Goal: Task Accomplishment & Management: Manage account settings

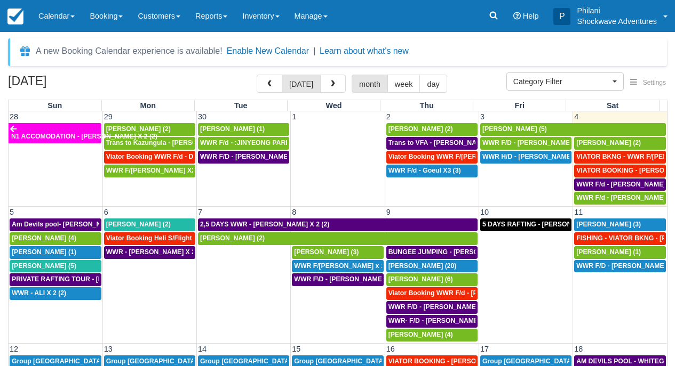
select select
click at [337, 82] on button "button" at bounding box center [333, 84] width 26 height 18
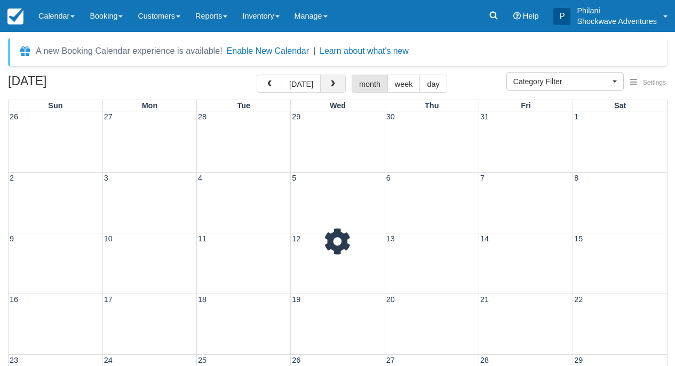
click at [337, 82] on button "button" at bounding box center [333, 84] width 26 height 18
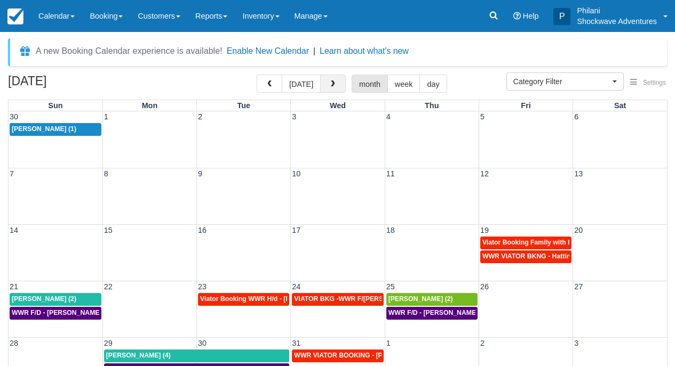
click at [335, 85] on span "button" at bounding box center [332, 84] width 7 height 7
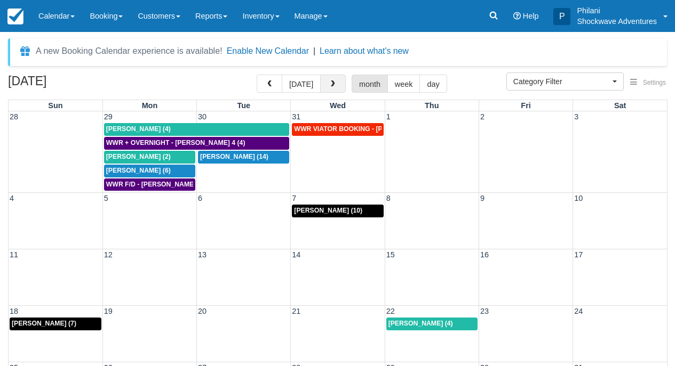
click at [335, 86] on span "button" at bounding box center [332, 84] width 7 height 7
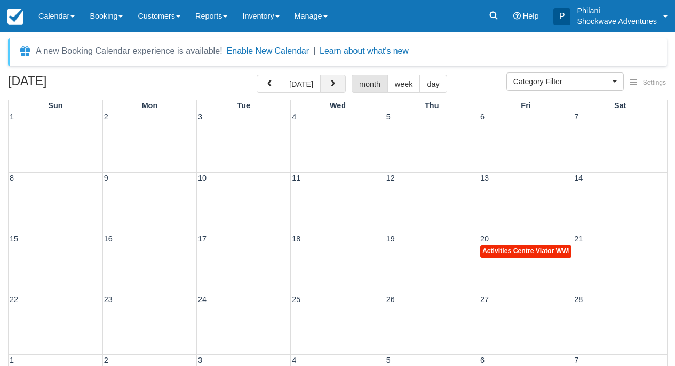
click at [336, 87] on span "button" at bounding box center [332, 84] width 7 height 7
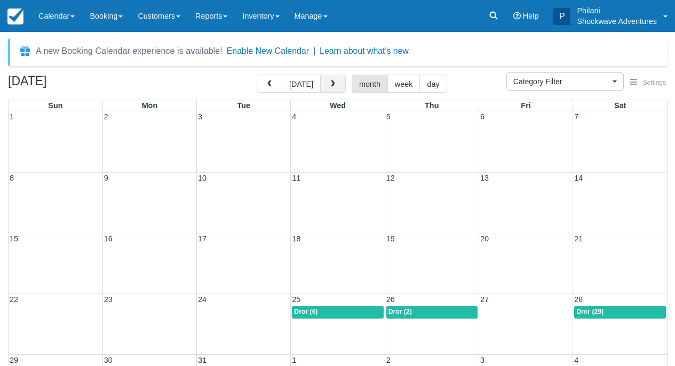
click at [335, 87] on span "button" at bounding box center [332, 84] width 7 height 7
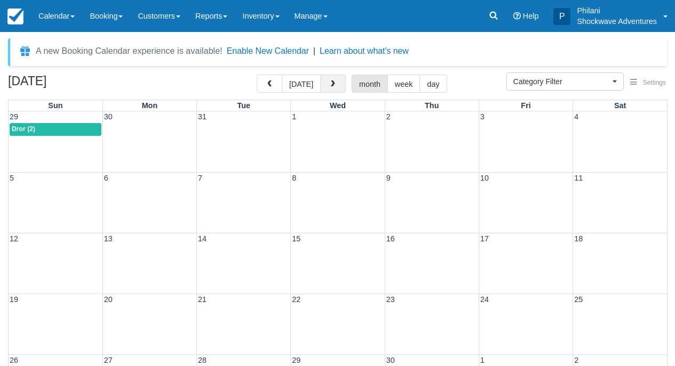
click at [336, 88] on span "button" at bounding box center [332, 84] width 7 height 7
click at [334, 87] on span "button" at bounding box center [332, 84] width 7 height 7
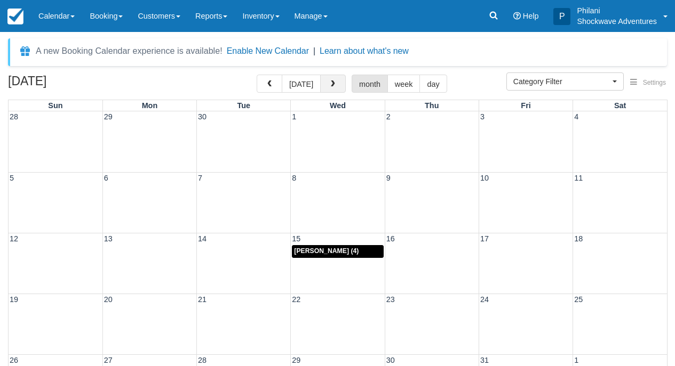
click at [333, 89] on button "button" at bounding box center [333, 84] width 26 height 18
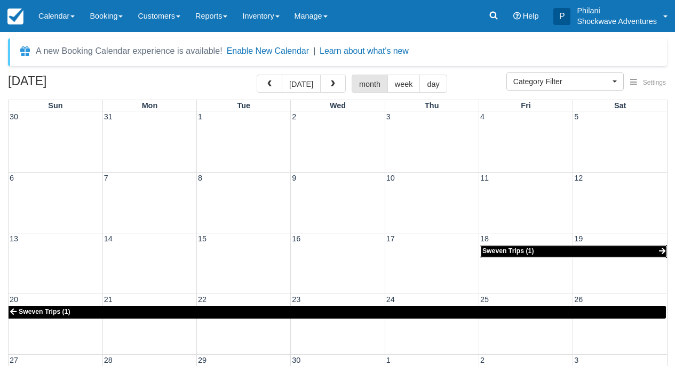
click at [502, 253] on span "Sweven Trips (1)" at bounding box center [508, 250] width 52 height 7
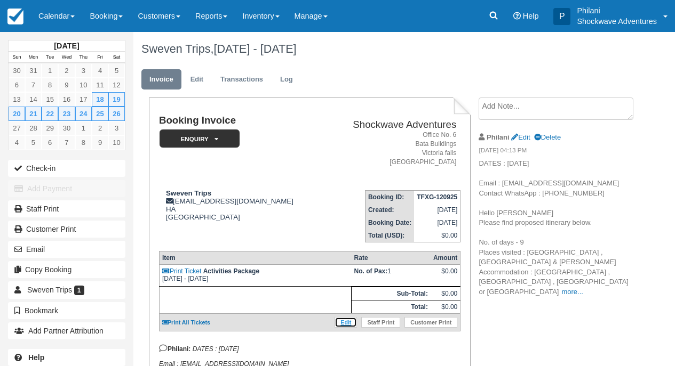
click at [347, 328] on link "Edit" at bounding box center [345, 322] width 22 height 11
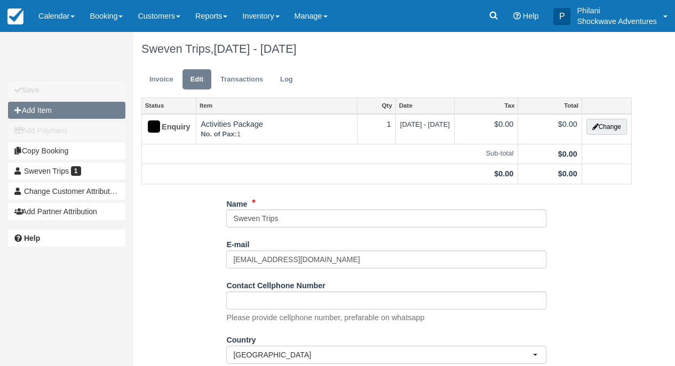
click at [40, 111] on button "Add Item" at bounding box center [66, 110] width 117 height 17
click at [0, 0] on div at bounding box center [0, 0] width 0 height 0
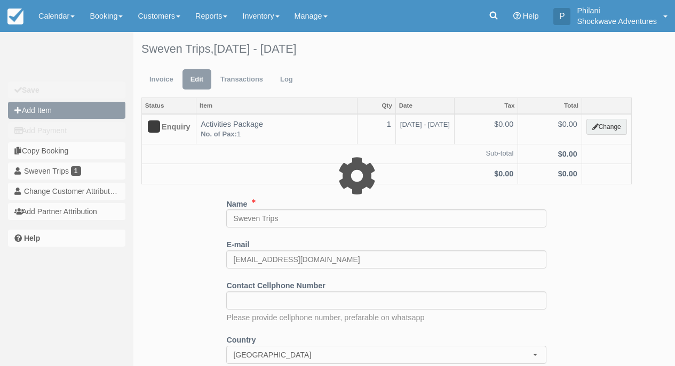
type input "0.00"
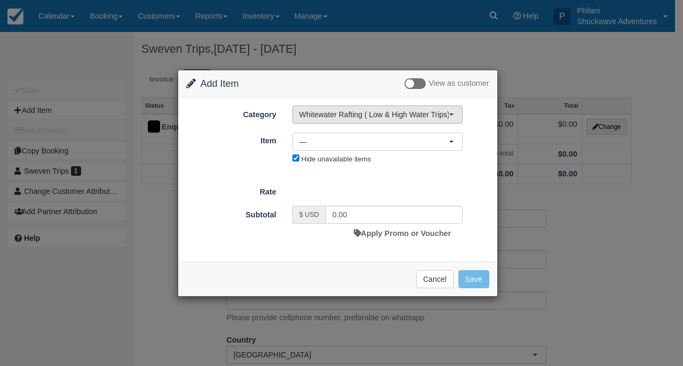
click at [383, 119] on span "Whitewater Rafting ( Low & High Water Trips)" at bounding box center [373, 114] width 149 height 11
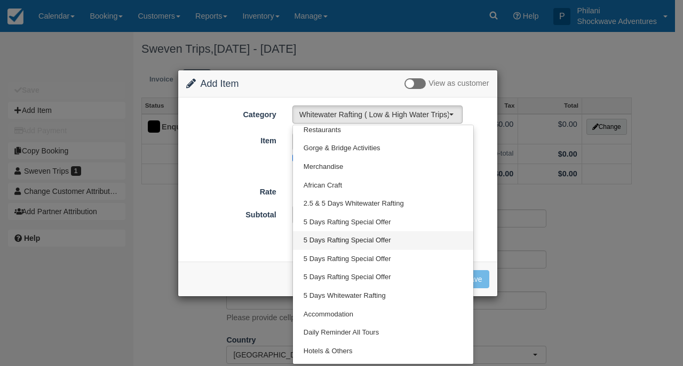
scroll to position [335, 0]
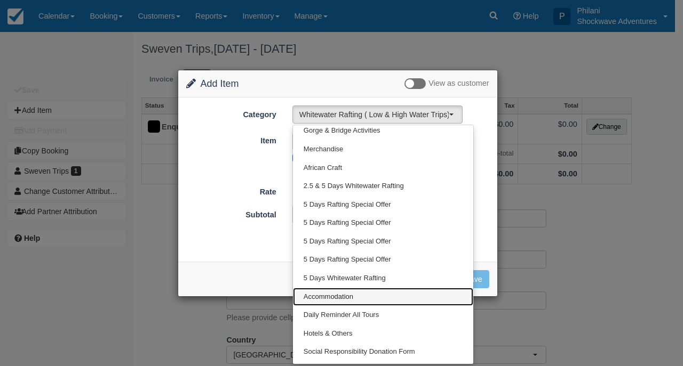
click at [328, 300] on span "Accommodation" at bounding box center [328, 297] width 50 height 10
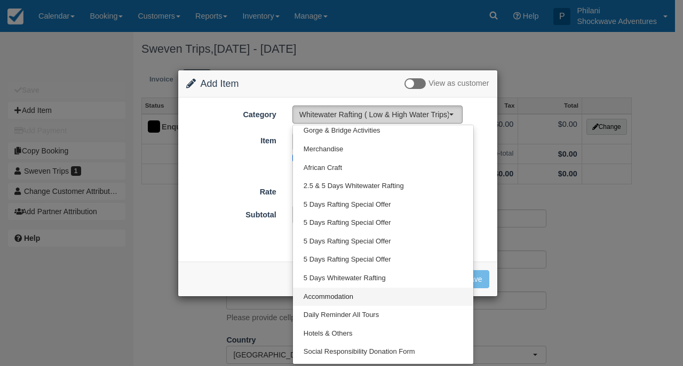
select select "33"
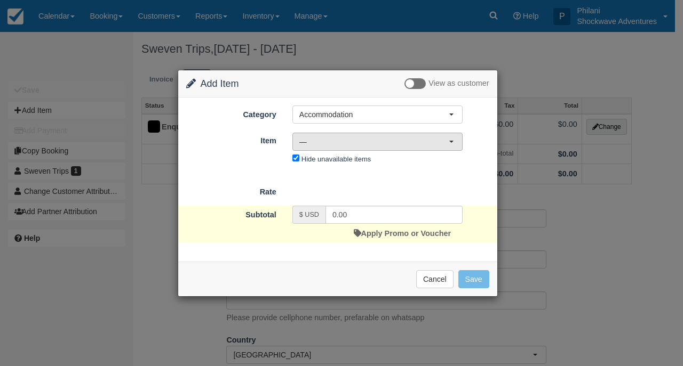
click at [394, 146] on span "—" at bounding box center [373, 142] width 149 height 11
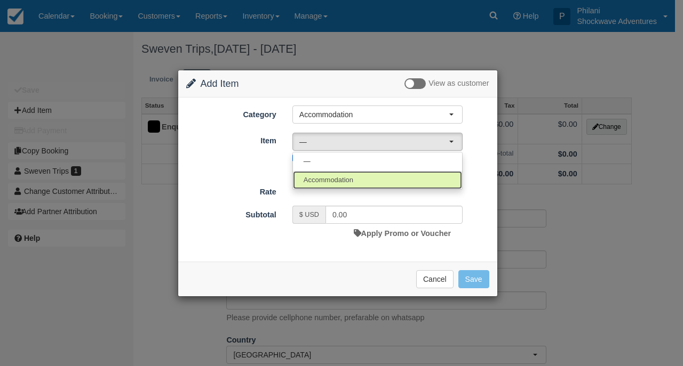
click at [380, 186] on link "Accommodation" at bounding box center [377, 180] width 169 height 19
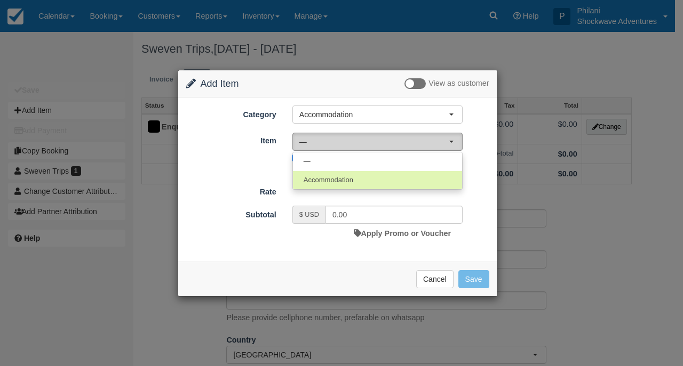
select select "64"
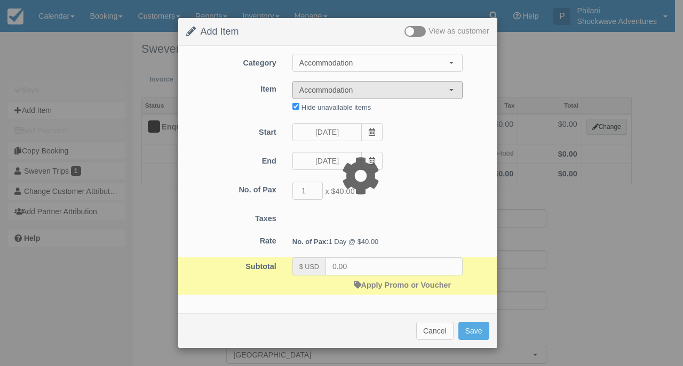
type input "40.00"
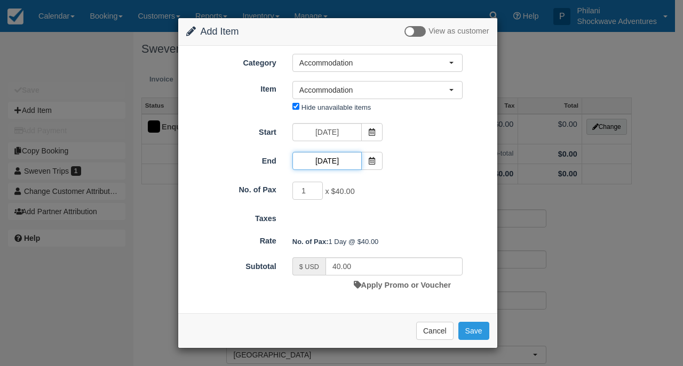
drag, startPoint x: 336, startPoint y: 163, endPoint x: 328, endPoint y: 168, distance: 9.2
click at [334, 164] on input "[DATE]" at bounding box center [326, 161] width 69 height 18
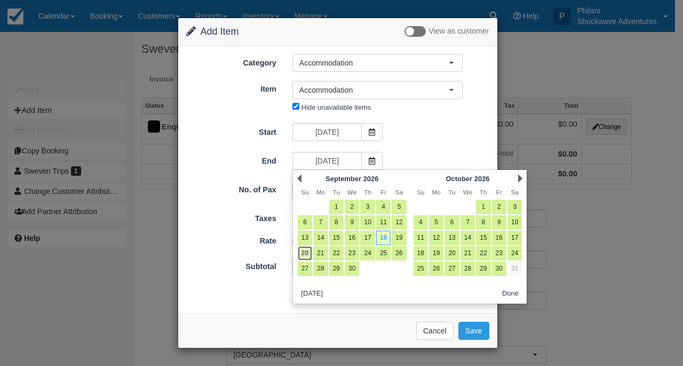
click at [308, 253] on link "20" at bounding box center [305, 253] width 14 height 14
type input "09/20/26"
click at [308, 253] on link "20" at bounding box center [305, 253] width 14 height 14
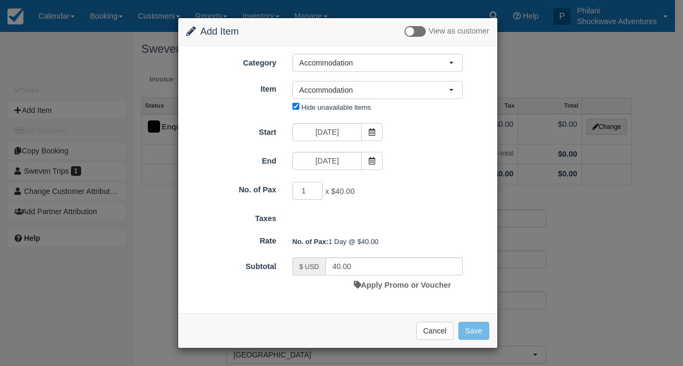
type input "120.00"
click at [316, 188] on input "2" at bounding box center [307, 191] width 31 height 18
click at [316, 188] on input "3" at bounding box center [307, 191] width 31 height 18
click at [316, 188] on input "4" at bounding box center [307, 191] width 31 height 18
click at [316, 188] on input "5" at bounding box center [307, 191] width 31 height 18
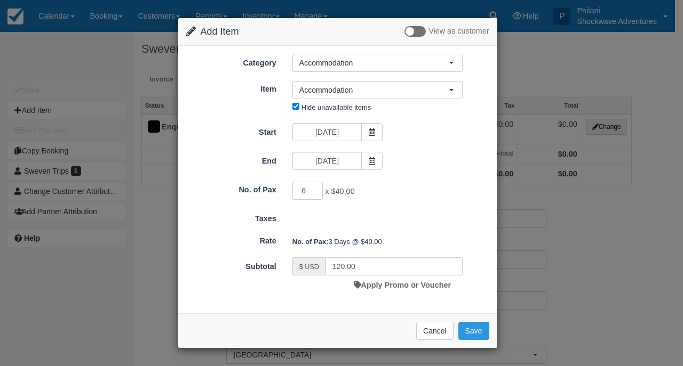
click at [316, 188] on input "6" at bounding box center [307, 191] width 31 height 18
click at [316, 188] on input "7" at bounding box center [307, 191] width 31 height 18
click at [316, 188] on input "8" at bounding box center [307, 191] width 31 height 18
click at [316, 188] on input "9" at bounding box center [307, 191] width 31 height 18
type input "10"
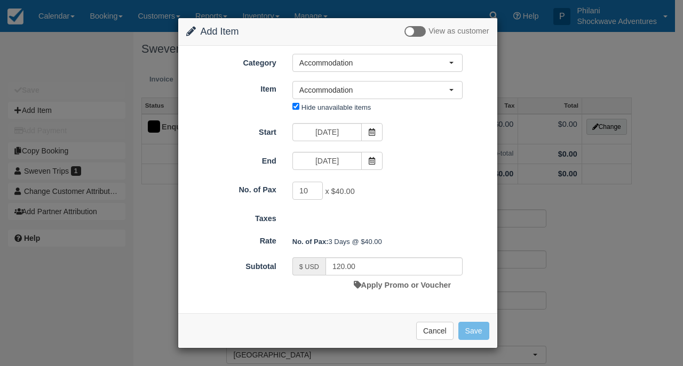
click at [316, 188] on input "10" at bounding box center [307, 191] width 31 height 18
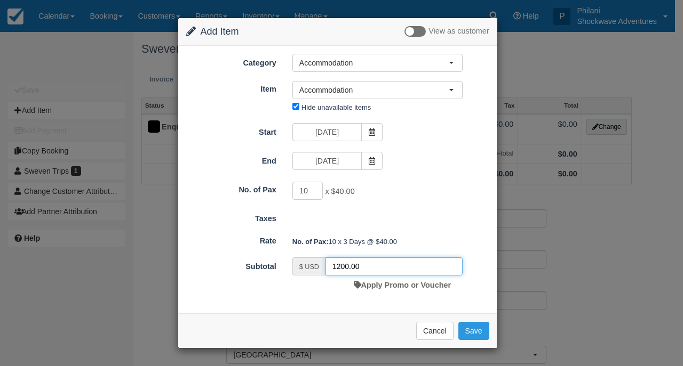
click at [349, 268] on input "1200.00" at bounding box center [393, 267] width 137 height 18
type input ".00"
click at [467, 332] on button "Save" at bounding box center [473, 331] width 31 height 18
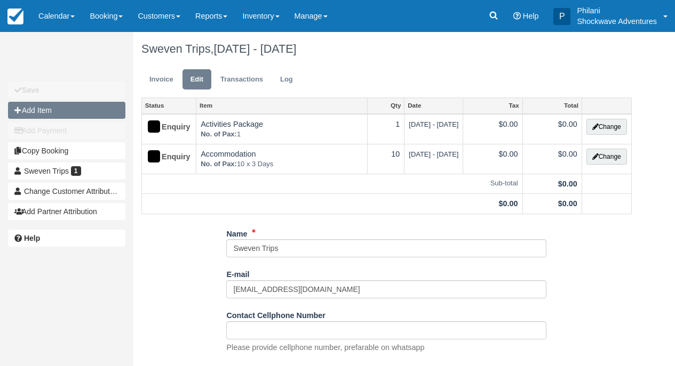
click at [34, 113] on button "Add Item" at bounding box center [66, 110] width 117 height 17
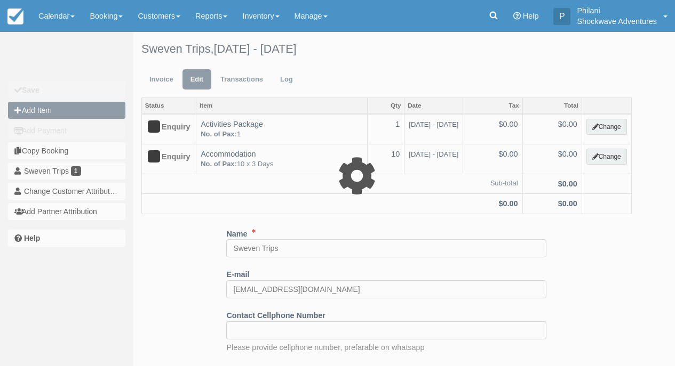
type input "0.00"
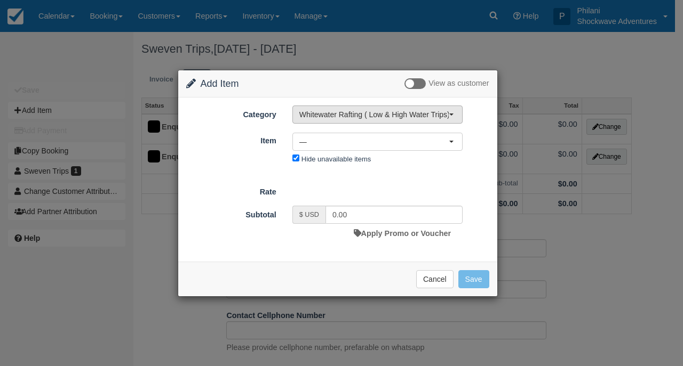
click at [376, 114] on span "Whitewater Rafting ( Low & High Water Trips)" at bounding box center [373, 114] width 149 height 11
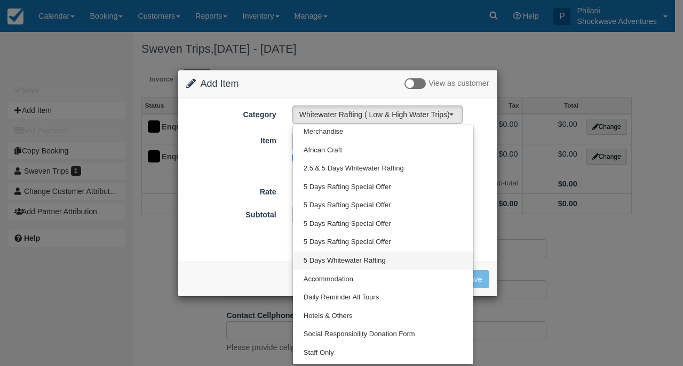
scroll to position [354, 0]
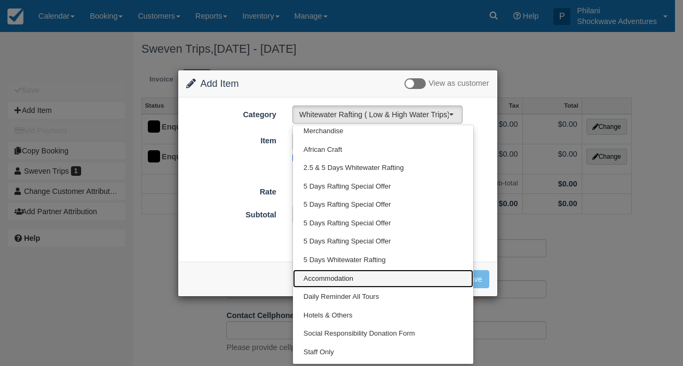
click at [331, 282] on span "Accommodation" at bounding box center [328, 279] width 50 height 10
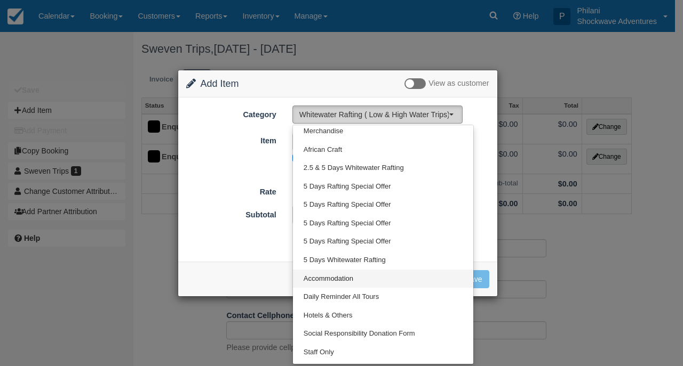
select select "33"
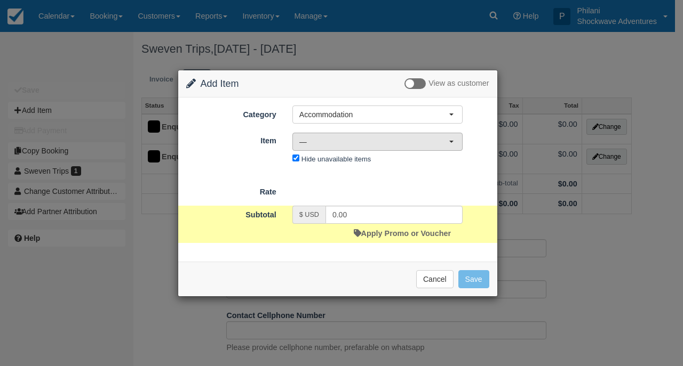
click at [329, 147] on span "—" at bounding box center [373, 142] width 149 height 11
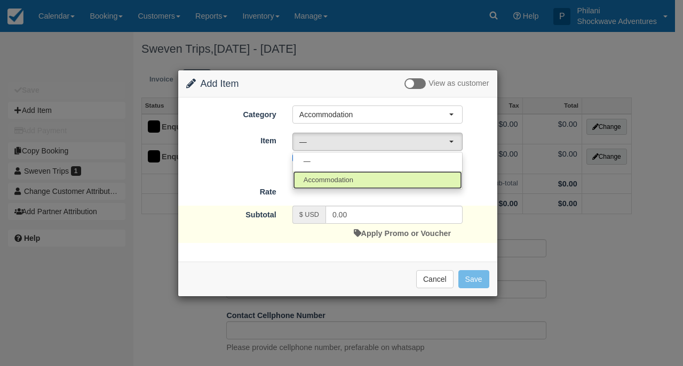
click at [338, 182] on span "Accommodation" at bounding box center [328, 180] width 50 height 10
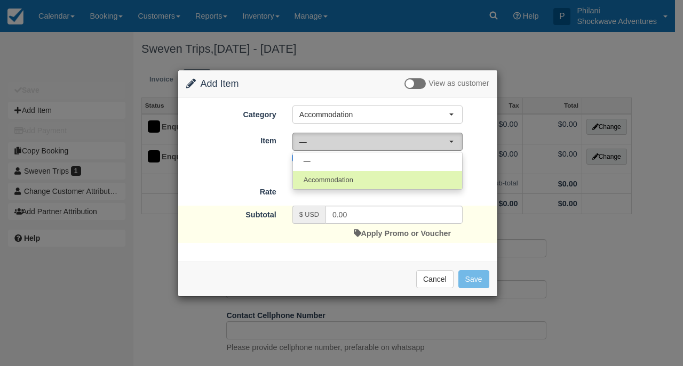
select select "64"
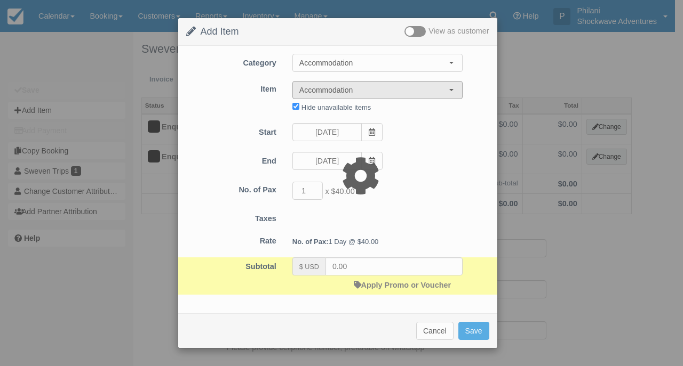
type input "40.00"
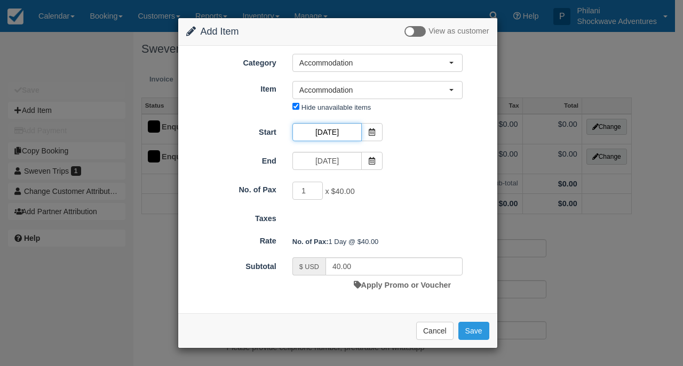
click at [331, 137] on input "09/18/26" at bounding box center [326, 132] width 69 height 18
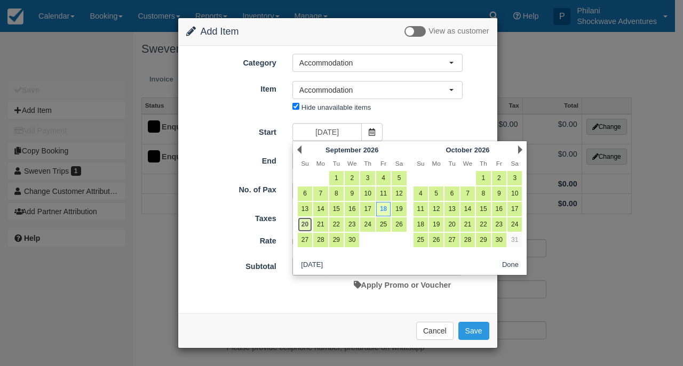
click at [304, 225] on link "20" at bounding box center [305, 225] width 14 height 14
type input "09/20/26"
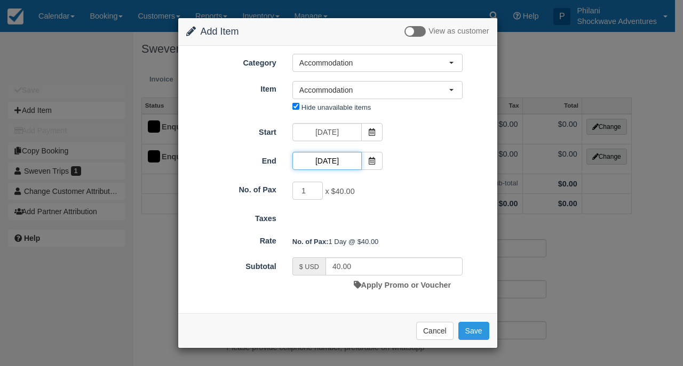
click at [331, 161] on input "09/20/26" at bounding box center [326, 161] width 69 height 18
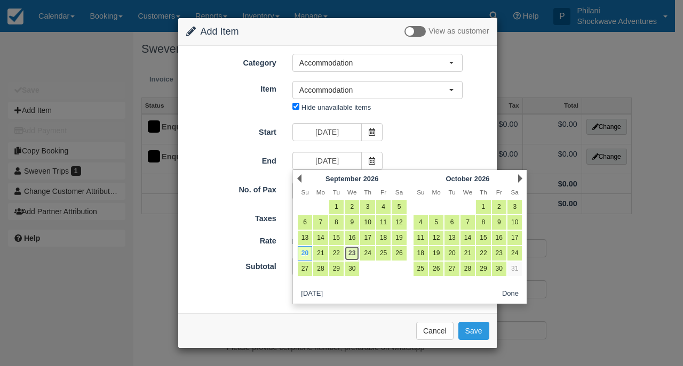
click at [348, 252] on link "23" at bounding box center [351, 253] width 14 height 14
type input "09/23/26"
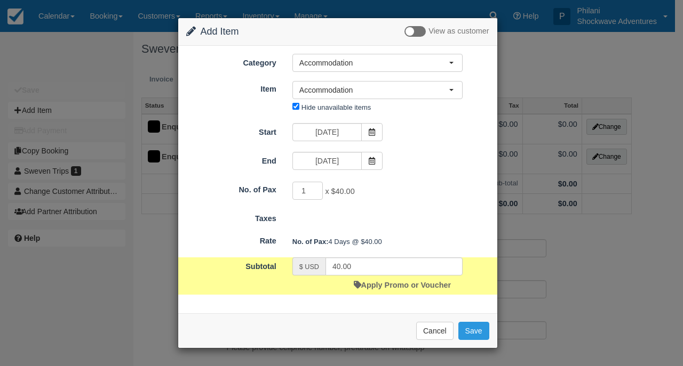
type input "160.00"
click at [316, 188] on input "2" at bounding box center [307, 191] width 31 height 18
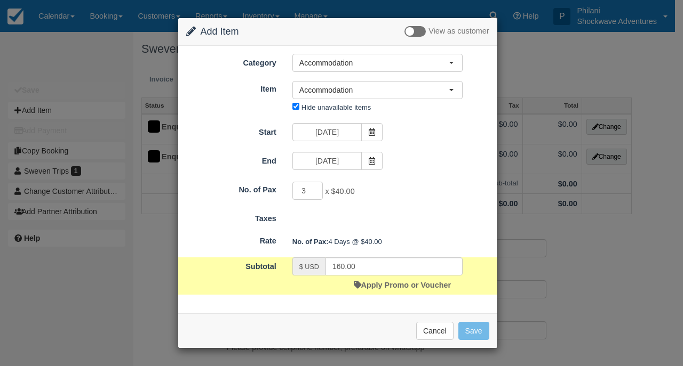
click at [316, 188] on input "3" at bounding box center [307, 191] width 31 height 18
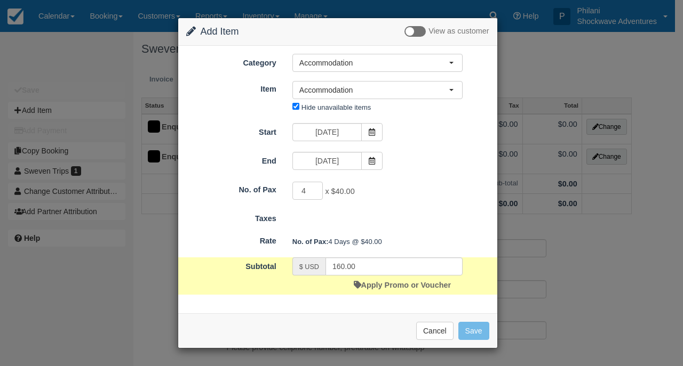
click at [316, 188] on input "4" at bounding box center [307, 191] width 31 height 18
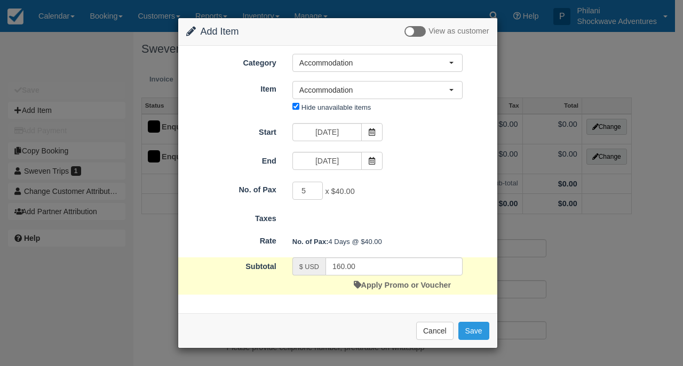
click at [316, 188] on input "5" at bounding box center [307, 191] width 31 height 18
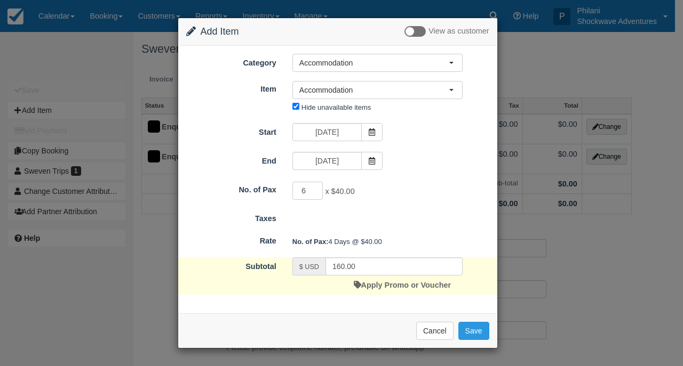
click at [316, 188] on input "6" at bounding box center [307, 191] width 31 height 18
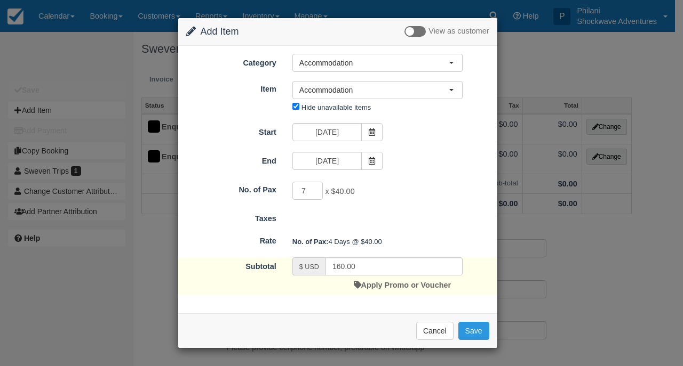
click at [316, 188] on input "7" at bounding box center [307, 191] width 31 height 18
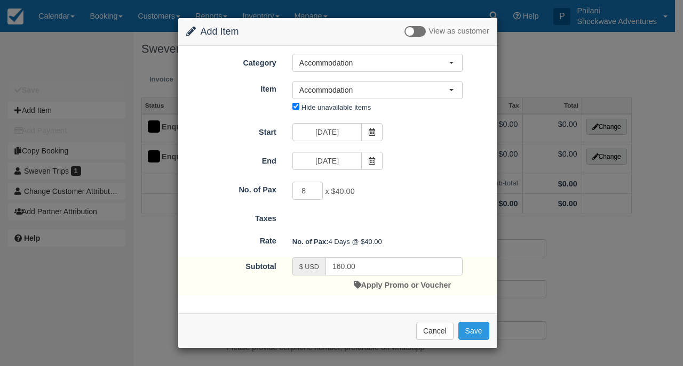
click at [316, 188] on input "8" at bounding box center [307, 191] width 31 height 18
click at [316, 188] on input "9" at bounding box center [307, 191] width 31 height 18
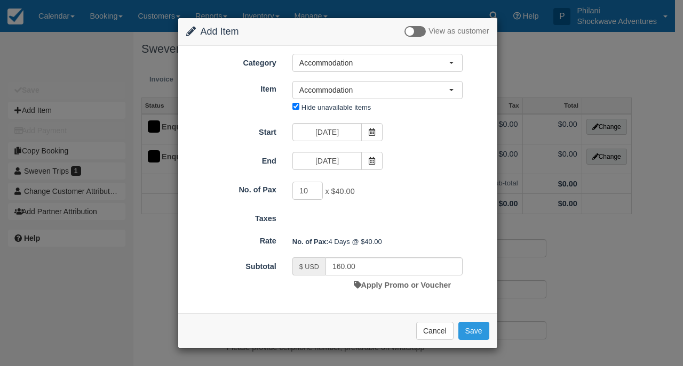
type input "10"
click at [316, 188] on input "10" at bounding box center [307, 191] width 31 height 18
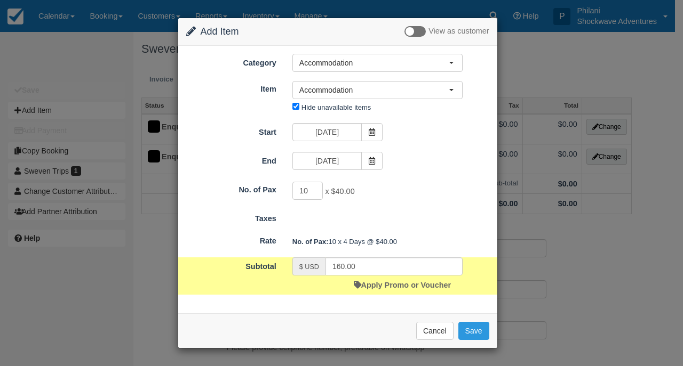
type input "1600.00"
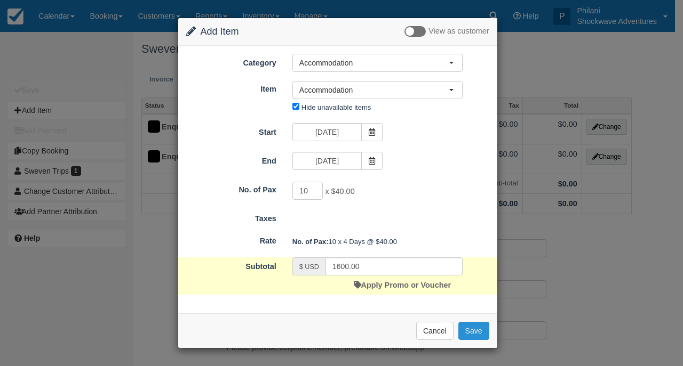
click at [464, 332] on button "Save" at bounding box center [473, 331] width 31 height 18
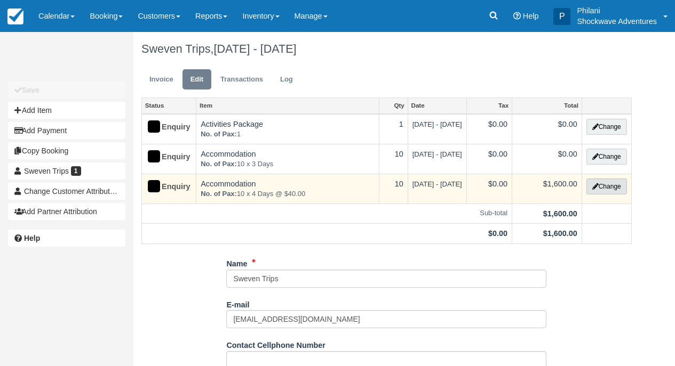
click at [597, 186] on button "Change" at bounding box center [606, 187] width 41 height 16
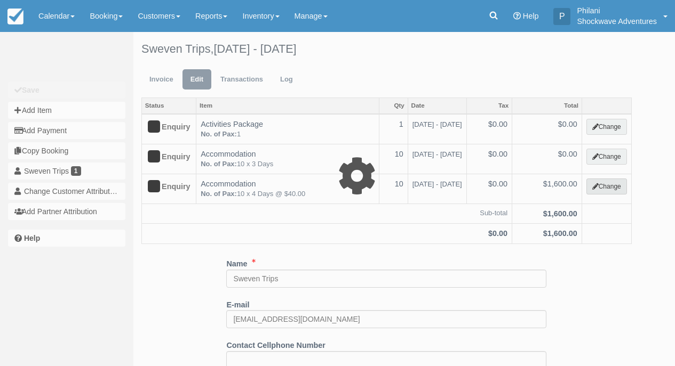
select select "33"
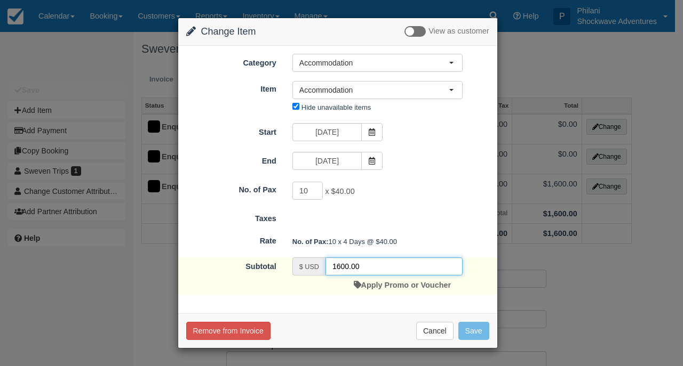
click at [348, 269] on input "1600.00" at bounding box center [393, 267] width 137 height 18
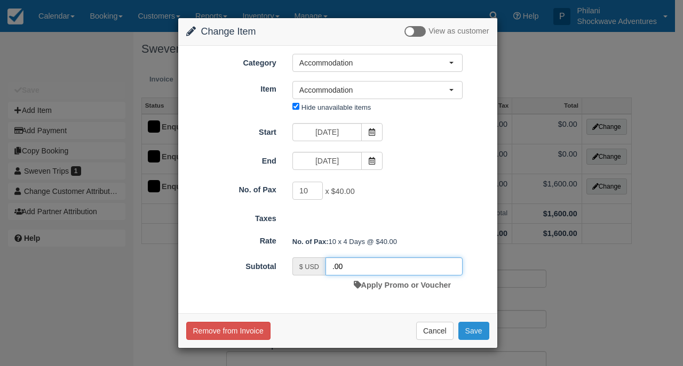
type input ".00"
click at [468, 331] on button "Save" at bounding box center [473, 331] width 31 height 18
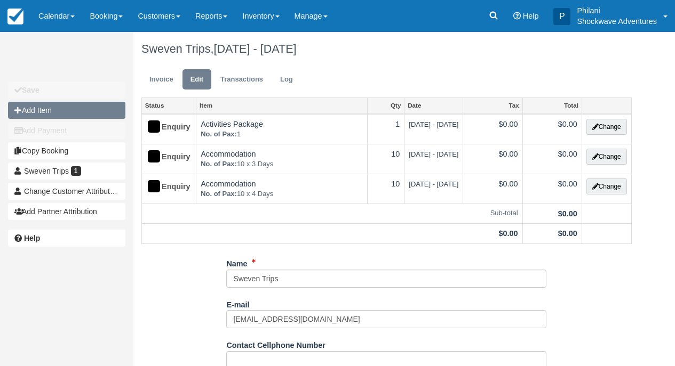
click at [71, 113] on button "Add Item" at bounding box center [66, 110] width 117 height 17
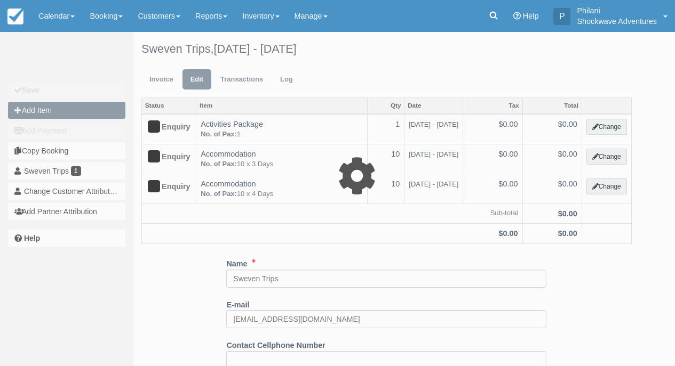
type input "0.00"
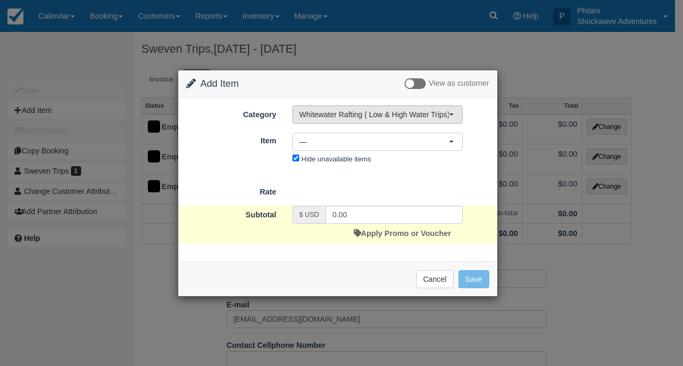
click at [354, 117] on span "Whitewater Rafting ( Low & High Water Trips)" at bounding box center [373, 114] width 149 height 11
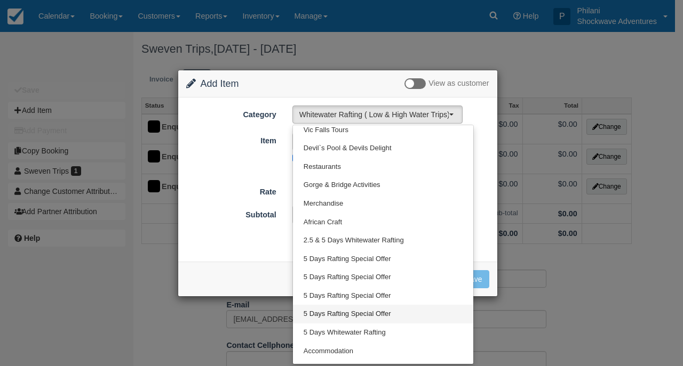
scroll to position [335, 0]
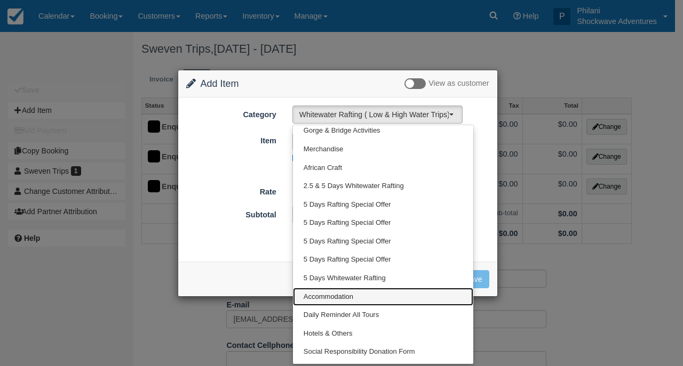
click at [338, 296] on span "Accommodation" at bounding box center [328, 297] width 50 height 10
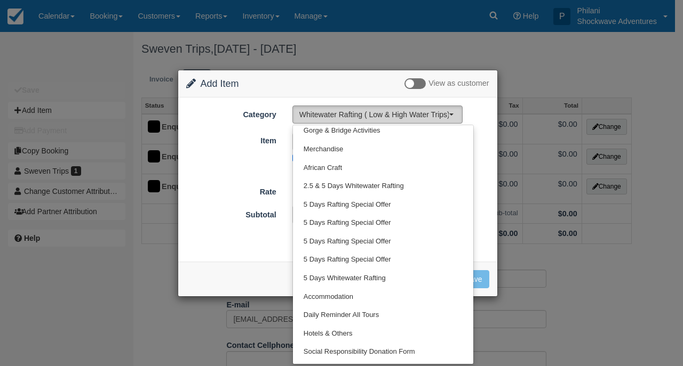
select select "33"
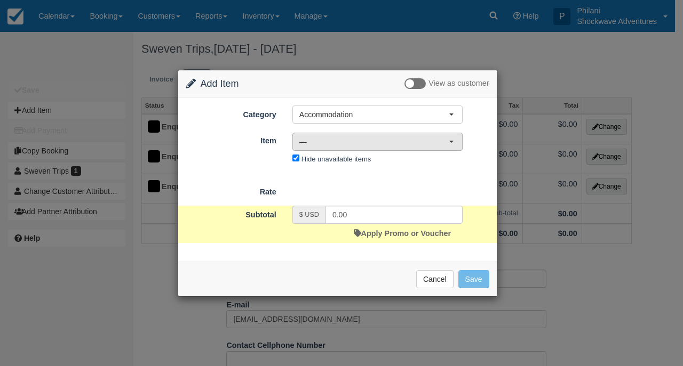
click at [327, 143] on span "—" at bounding box center [373, 142] width 149 height 11
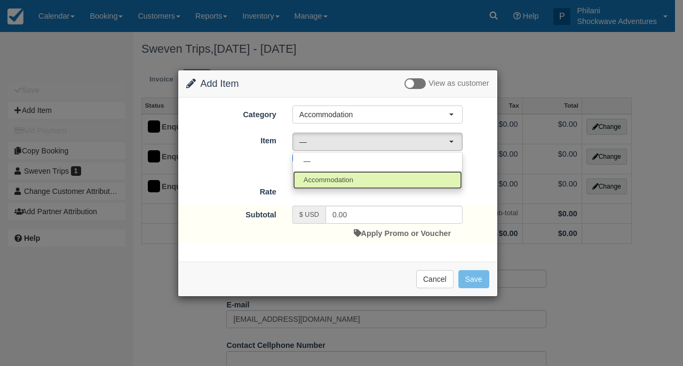
click at [334, 177] on span "Accommodation" at bounding box center [328, 180] width 50 height 10
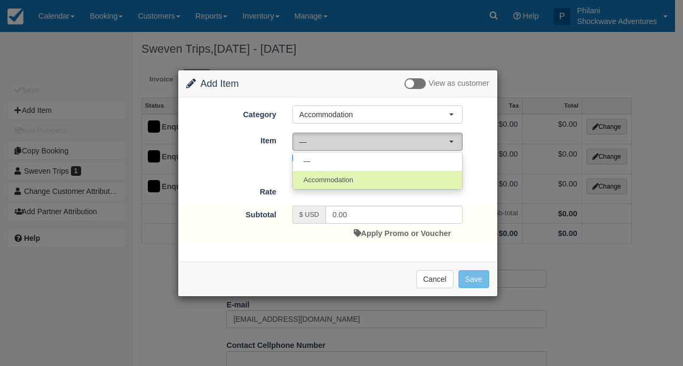
select select "64"
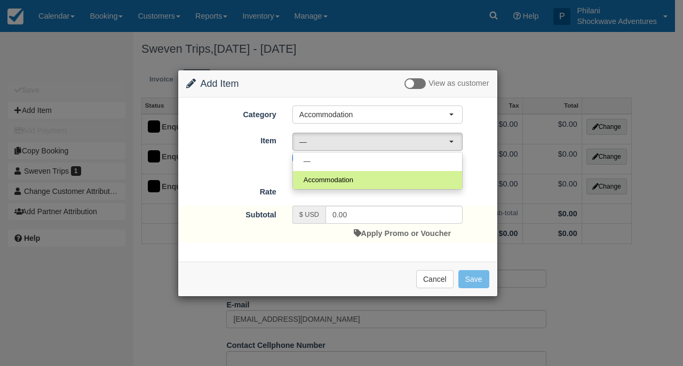
click at [0, 0] on div at bounding box center [0, 0] width 0 height 0
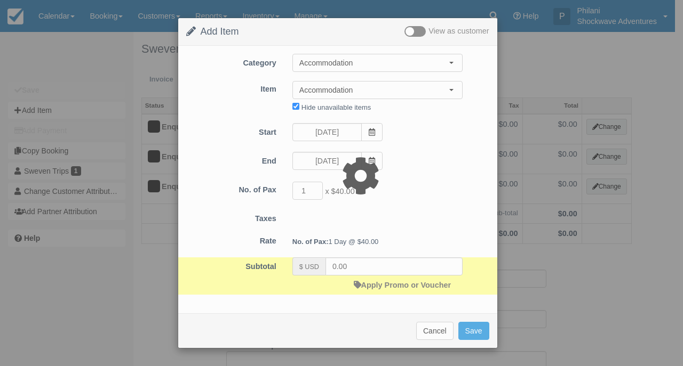
type input "40.00"
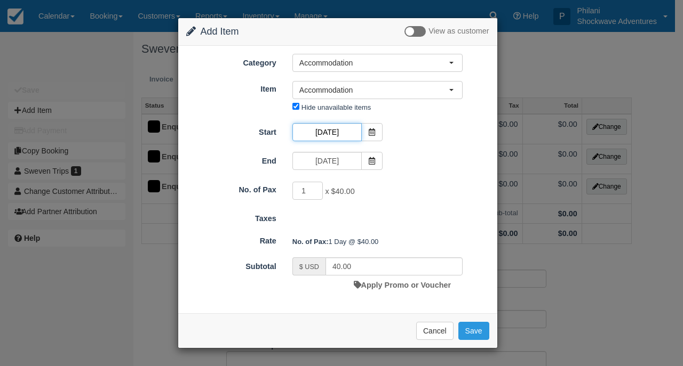
click at [334, 138] on input "[DATE]" at bounding box center [326, 132] width 69 height 18
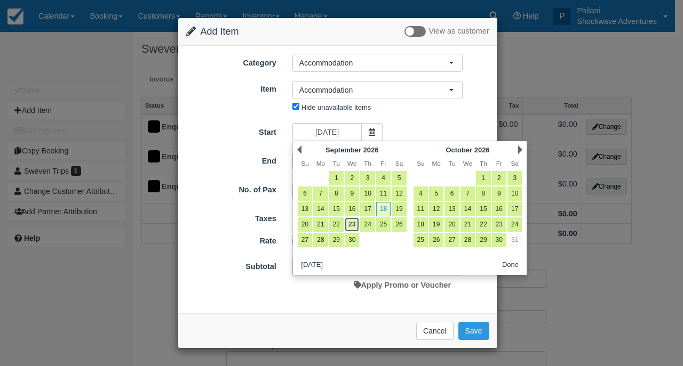
click at [351, 224] on link "23" at bounding box center [351, 225] width 14 height 14
type input "09/23/26"
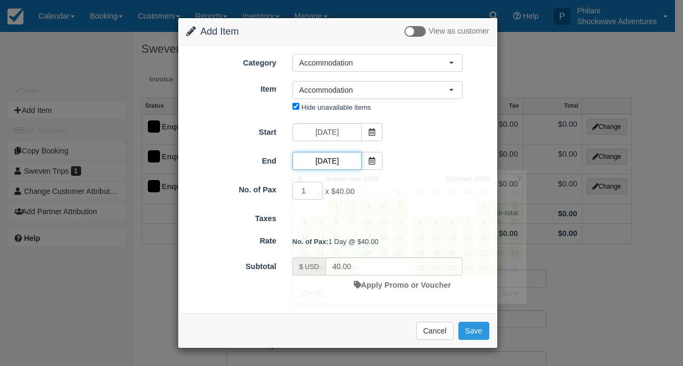
click at [333, 161] on input "09/23/26" at bounding box center [326, 161] width 69 height 18
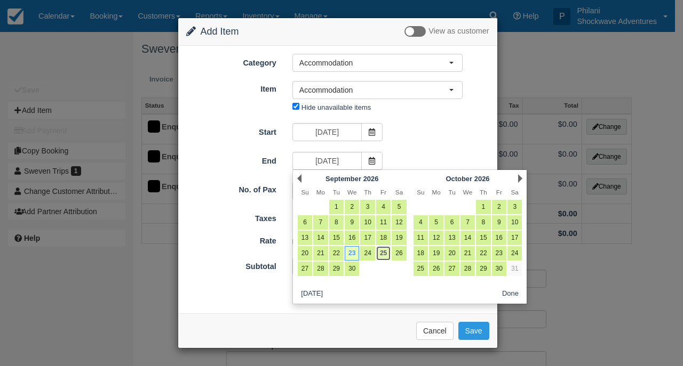
click at [386, 253] on link "25" at bounding box center [383, 253] width 14 height 14
type input "[DATE]"
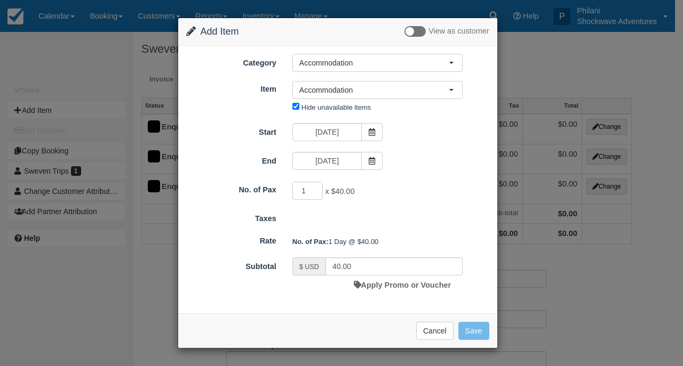
type input "120.00"
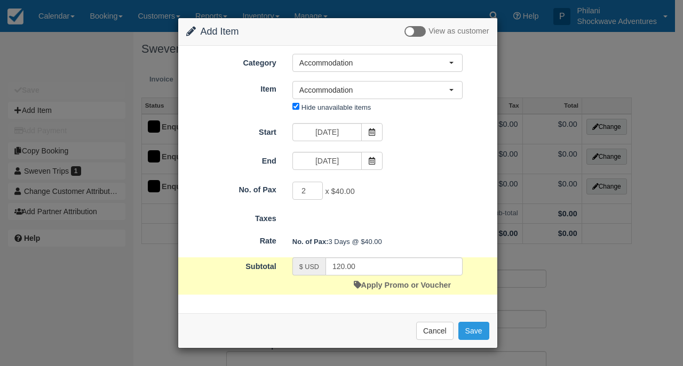
click at [316, 188] on input "2" at bounding box center [307, 191] width 31 height 18
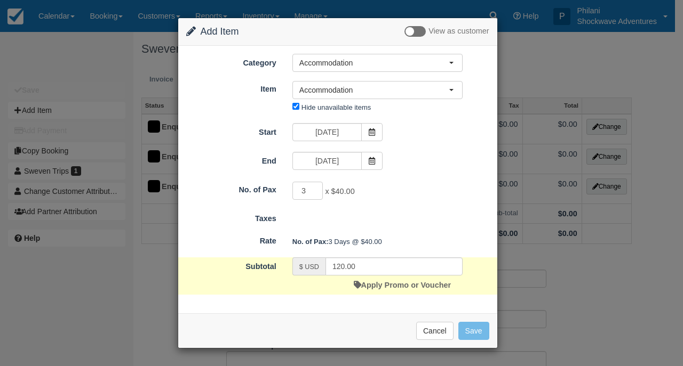
click at [316, 188] on input "3" at bounding box center [307, 191] width 31 height 18
click at [316, 188] on input "4" at bounding box center [307, 191] width 31 height 18
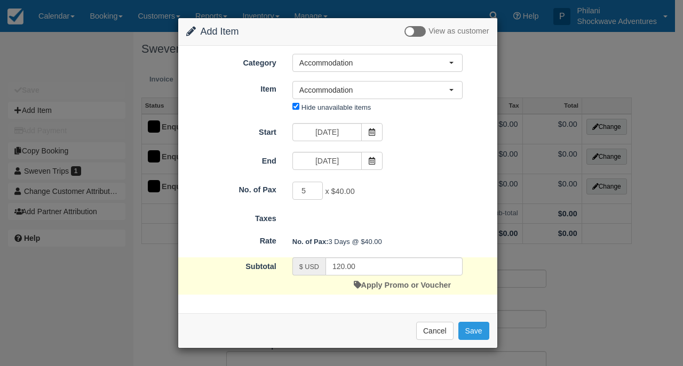
click at [316, 188] on input "5" at bounding box center [307, 191] width 31 height 18
click at [316, 188] on input "6" at bounding box center [307, 191] width 31 height 18
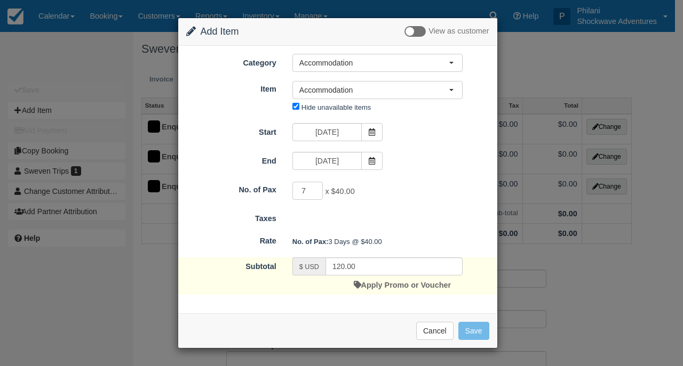
click at [316, 188] on input "7" at bounding box center [307, 191] width 31 height 18
click at [316, 188] on input "8" at bounding box center [307, 191] width 31 height 18
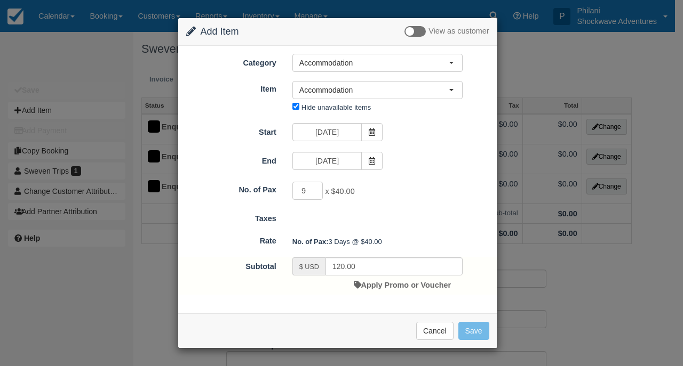
click at [316, 188] on input "9" at bounding box center [307, 191] width 31 height 18
type input "10"
click at [316, 188] on input "10" at bounding box center [307, 191] width 31 height 18
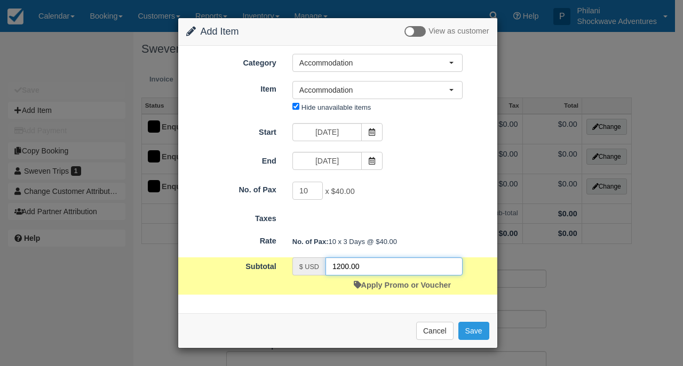
click at [342, 267] on input "1200.00" at bounding box center [393, 267] width 137 height 18
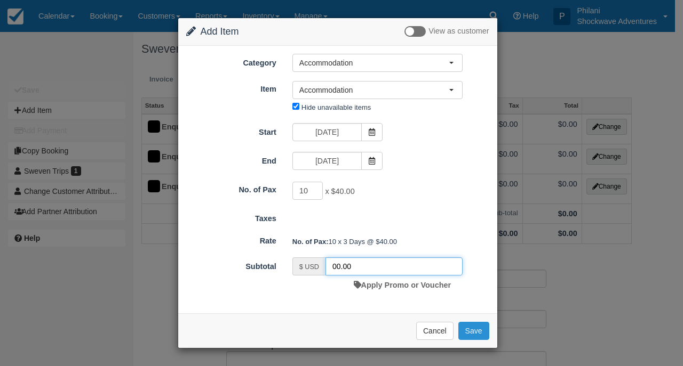
type input "00.00"
click at [471, 327] on button "Save" at bounding box center [473, 331] width 31 height 18
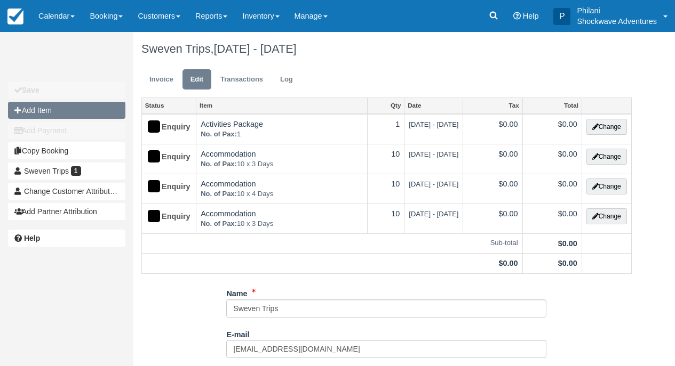
click at [79, 113] on button "Add Item" at bounding box center [66, 110] width 117 height 17
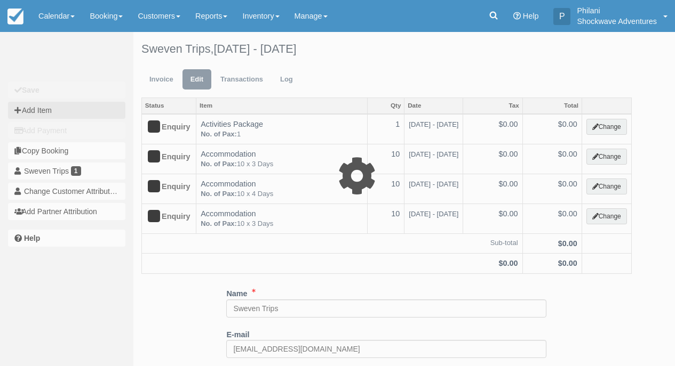
type input "0.00"
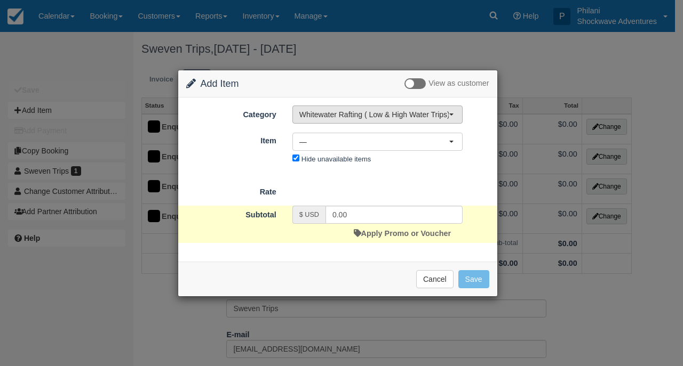
click at [316, 118] on span "Whitewater Rafting ( Low & High Water Trips)" at bounding box center [373, 114] width 149 height 11
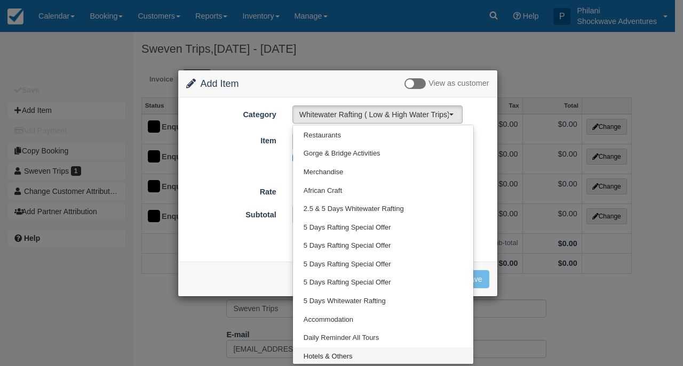
scroll to position [372, 0]
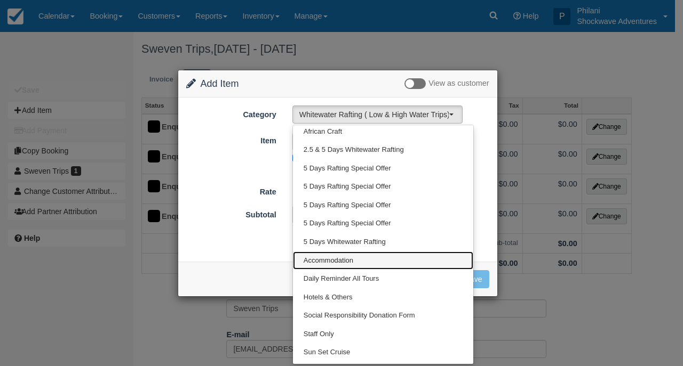
click at [339, 259] on span "Accommodation" at bounding box center [328, 261] width 50 height 10
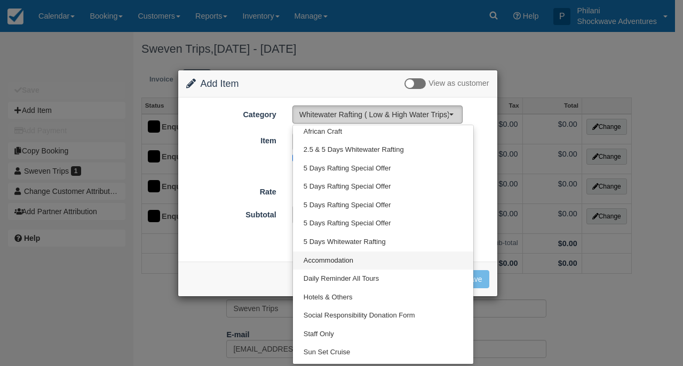
select select "33"
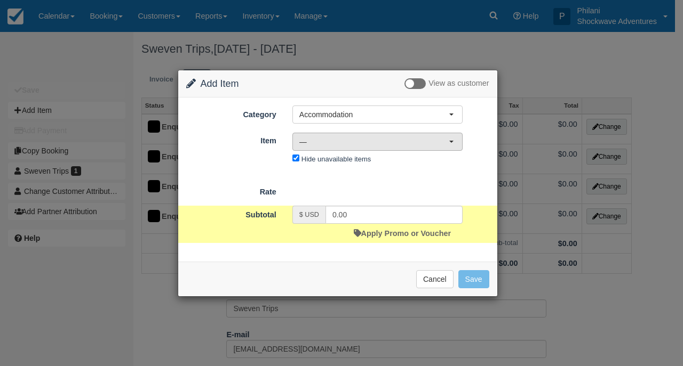
click at [331, 146] on span "—" at bounding box center [373, 142] width 149 height 11
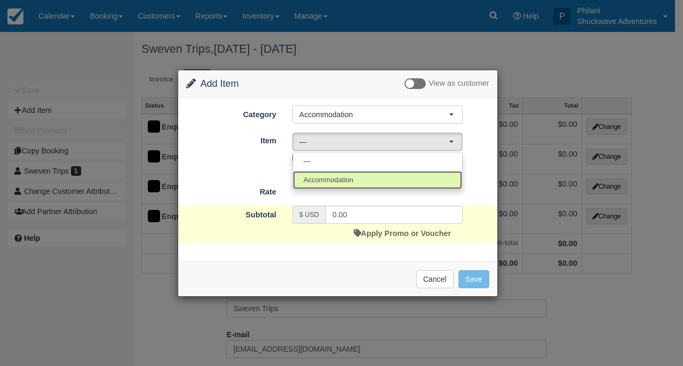
click at [334, 183] on span "Accommodation" at bounding box center [328, 180] width 50 height 10
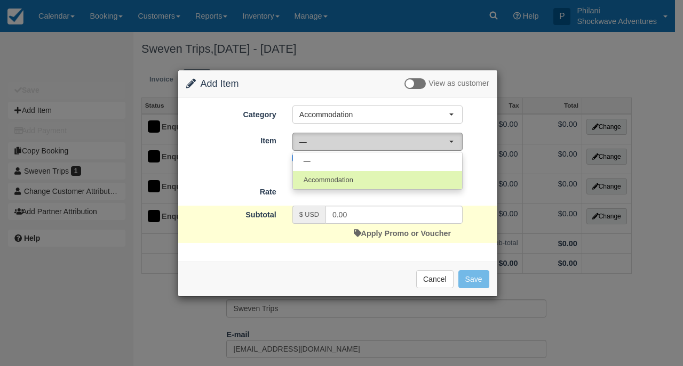
select select "64"
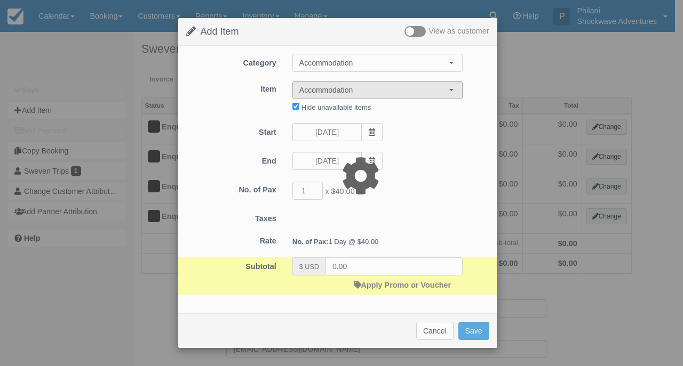
type input "40.00"
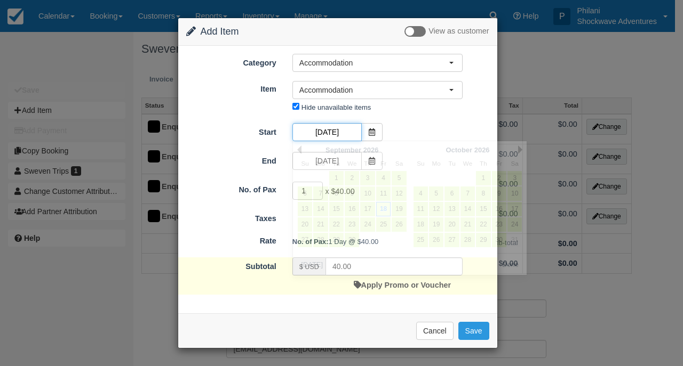
click at [324, 132] on input "09/18/26" at bounding box center [326, 132] width 69 height 18
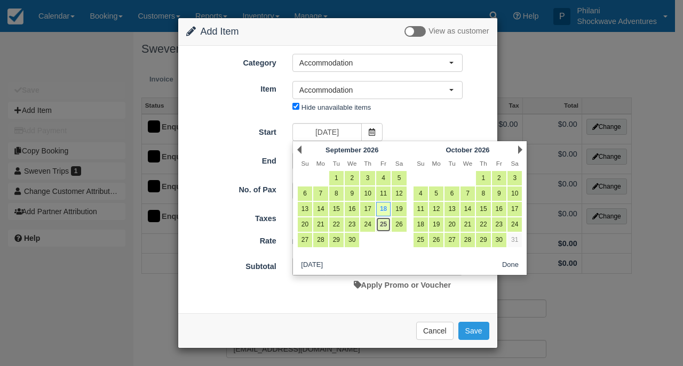
click at [387, 227] on link "25" at bounding box center [383, 225] width 14 height 14
type input "09/25/26"
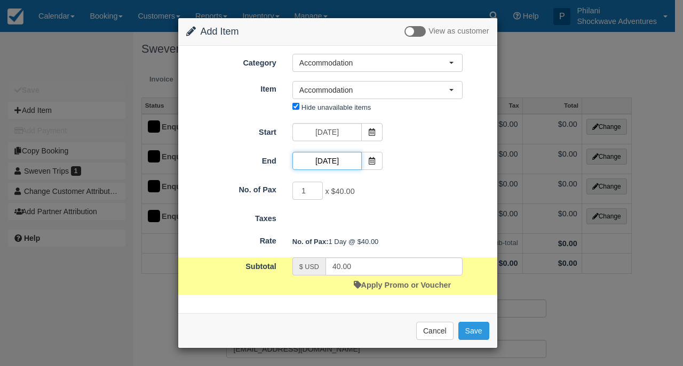
click at [332, 164] on input "09/25/26" at bounding box center [326, 161] width 69 height 18
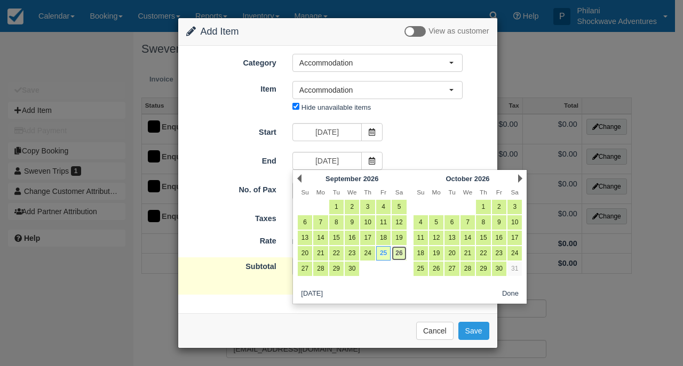
click at [399, 253] on link "26" at bounding box center [398, 253] width 14 height 14
type input "09/26/26"
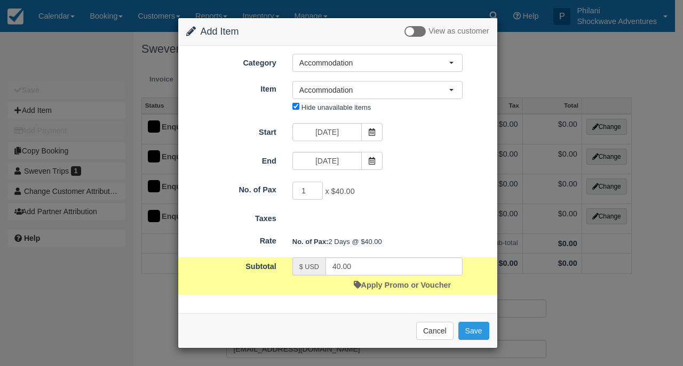
type input "80.00"
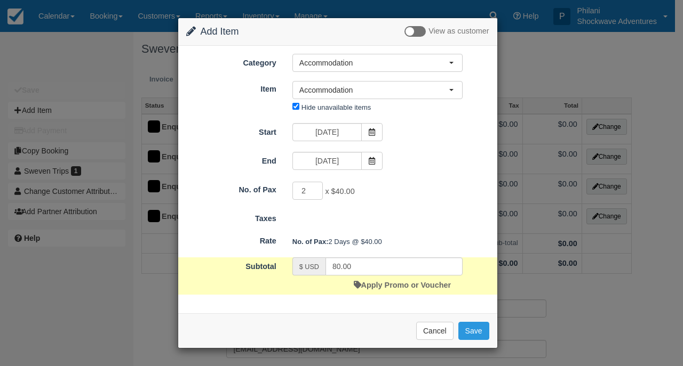
click at [317, 189] on input "2" at bounding box center [307, 191] width 31 height 18
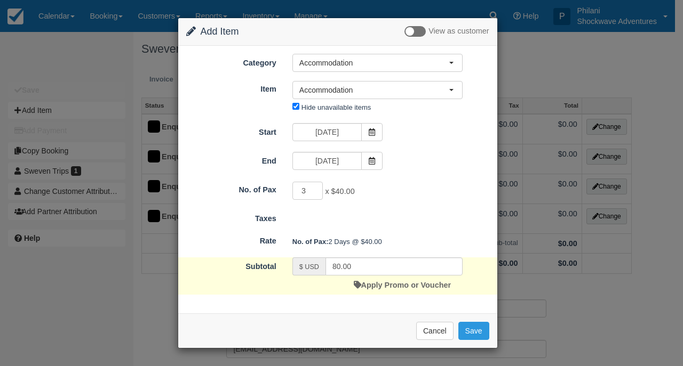
click at [317, 189] on input "3" at bounding box center [307, 191] width 31 height 18
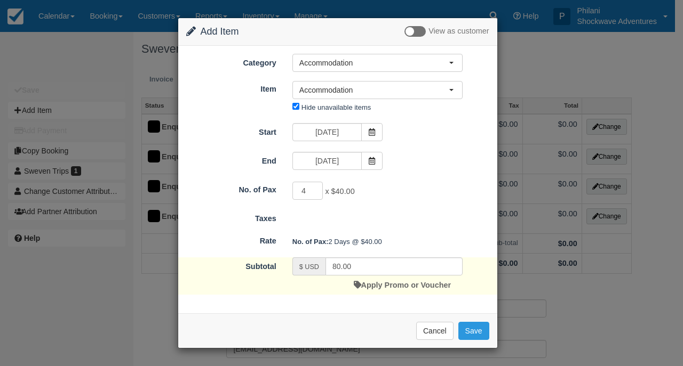
click at [317, 189] on input "4" at bounding box center [307, 191] width 31 height 18
click at [317, 189] on input "5" at bounding box center [307, 191] width 31 height 18
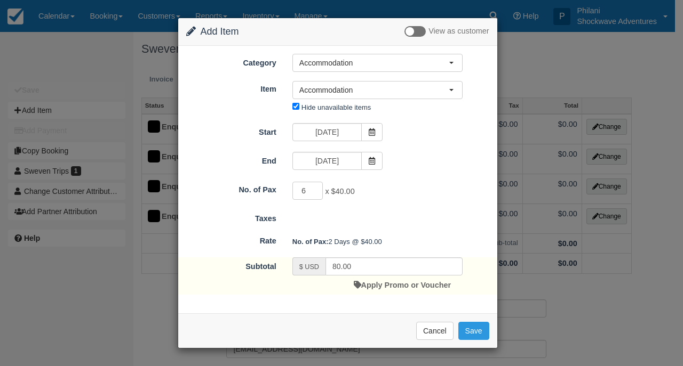
click at [317, 189] on input "6" at bounding box center [307, 191] width 31 height 18
click at [317, 189] on input "7" at bounding box center [307, 191] width 31 height 18
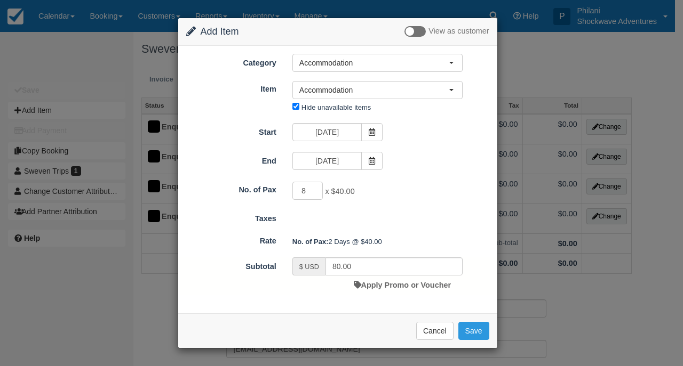
click at [317, 189] on input "8" at bounding box center [307, 191] width 31 height 18
click at [317, 189] on input "9" at bounding box center [307, 191] width 31 height 18
click at [317, 189] on input "10" at bounding box center [307, 191] width 31 height 18
click at [317, 189] on input "11" at bounding box center [307, 191] width 31 height 18
click at [317, 189] on input "12" at bounding box center [307, 191] width 31 height 18
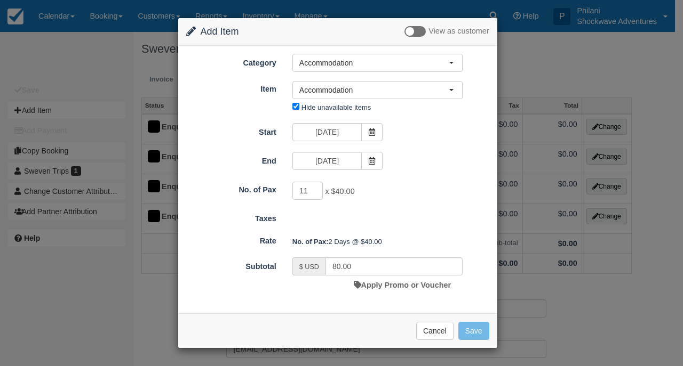
click at [315, 193] on input "11" at bounding box center [307, 191] width 31 height 18
click at [315, 193] on input "10" at bounding box center [307, 191] width 31 height 18
type input "9"
click at [315, 193] on input "9" at bounding box center [307, 191] width 31 height 18
type input "720.00"
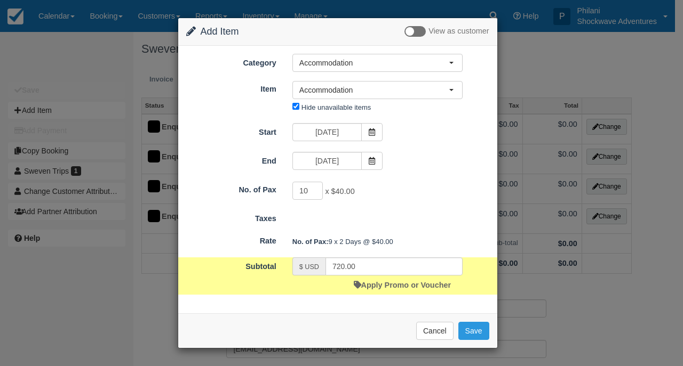
type input "10"
click at [316, 188] on input "10" at bounding box center [307, 191] width 31 height 18
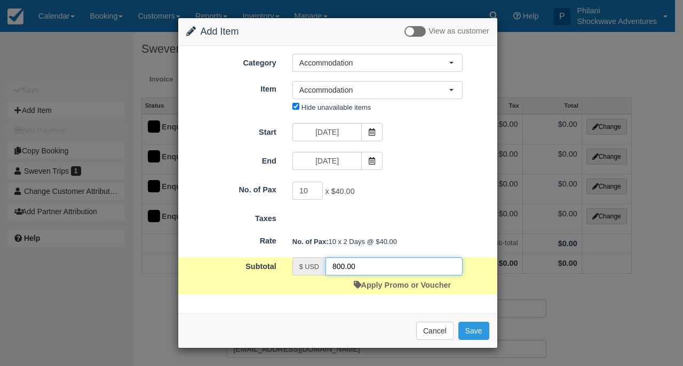
click at [342, 268] on input "800.00" at bounding box center [393, 267] width 137 height 18
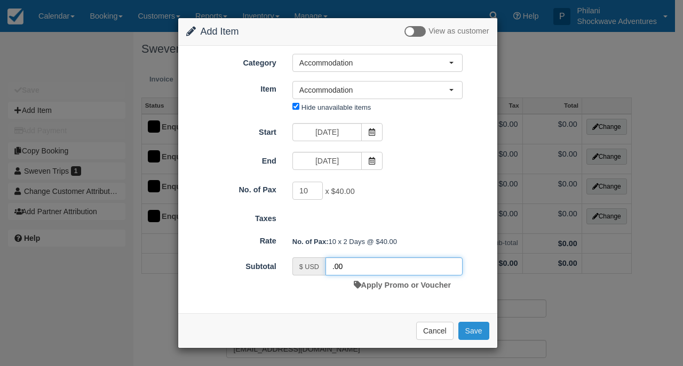
type input ".00"
click at [470, 330] on button "Save" at bounding box center [473, 331] width 31 height 18
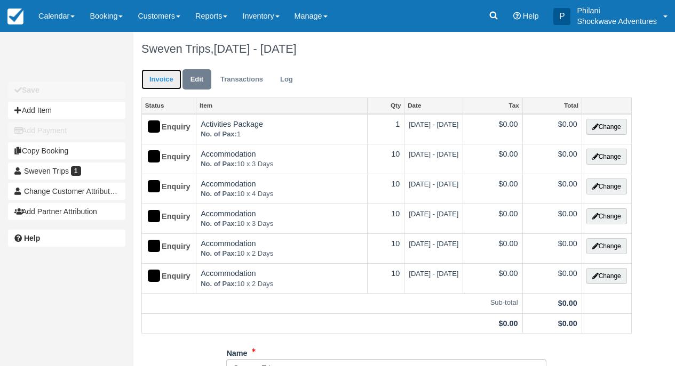
click at [156, 76] on link "Invoice" at bounding box center [161, 79] width 40 height 21
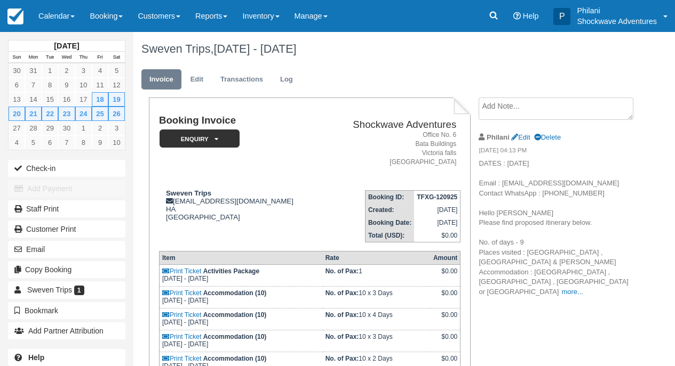
click at [520, 106] on textarea at bounding box center [555, 109] width 155 height 22
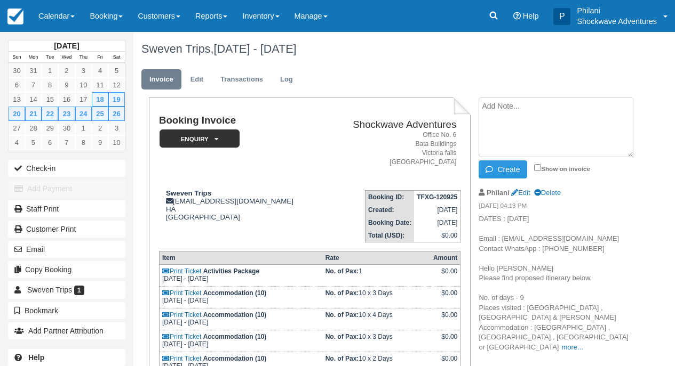
paste textarea "Accomodation Hwange 2nights $360 per person sharing $540 single room [GEOGRAPHI…"
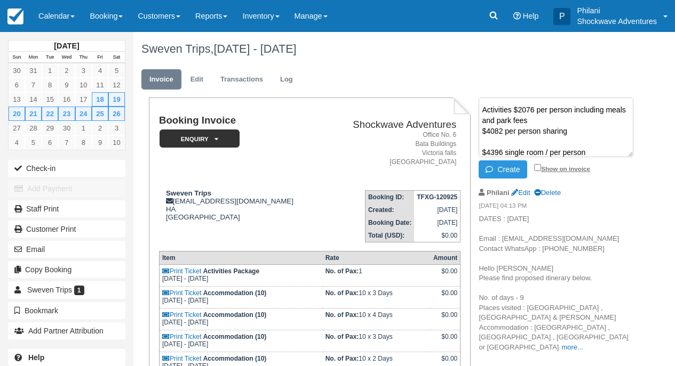
type textarea "Accomodation Hwange 2nights $360 per person sharing $540 single room [GEOGRAPHI…"
click at [536, 167] on input "Show on invoice" at bounding box center [537, 167] width 7 height 7
checkbox input "true"
click at [518, 173] on button "Create" at bounding box center [502, 170] width 48 height 18
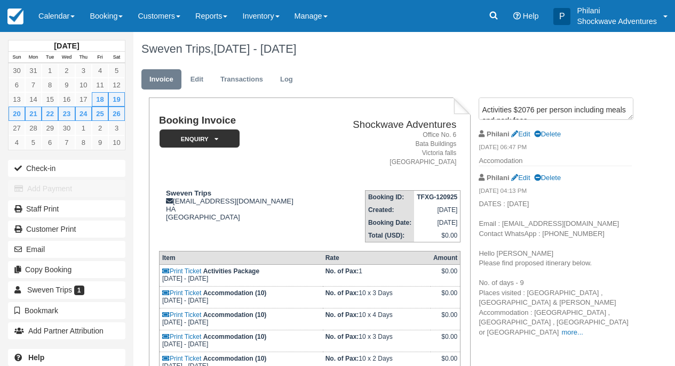
scroll to position [0, 0]
